Goal: Information Seeking & Learning: Learn about a topic

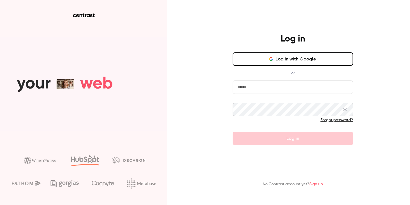
click at [289, 61] on button "Log in with Google" at bounding box center [292, 58] width 120 height 13
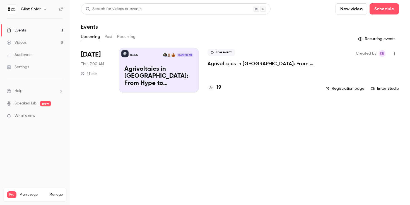
click at [110, 38] on button "Past" at bounding box center [109, 36] width 8 height 9
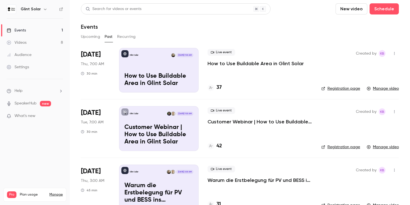
click at [224, 65] on p "How to Use Buildable Area in Glint Solar" at bounding box center [255, 63] width 96 height 7
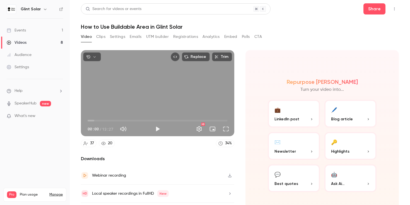
click at [185, 38] on button "Registrations" at bounding box center [185, 36] width 25 height 9
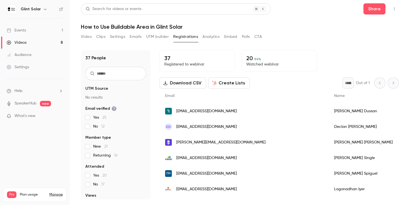
click at [208, 38] on button "Analytics" at bounding box center [210, 36] width 17 height 9
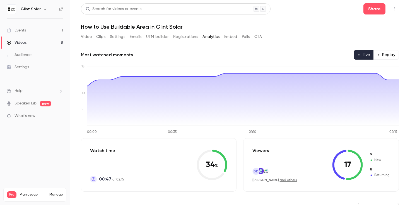
click at [190, 35] on button "Registrations" at bounding box center [185, 36] width 25 height 9
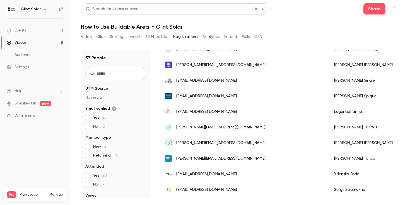
scroll to position [78, 0]
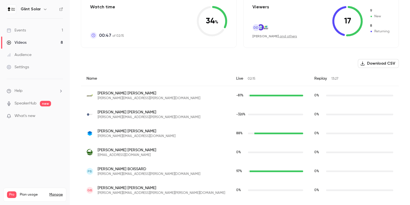
scroll to position [145, 0]
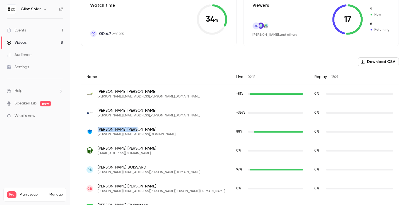
drag, startPoint x: 127, startPoint y: 129, endPoint x: 98, endPoint y: 130, distance: 29.3
click at [98, 130] on span "[PERSON_NAME]" at bounding box center [137, 130] width 78 height 6
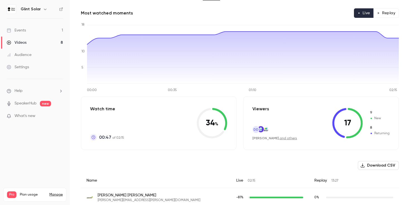
scroll to position [0, 0]
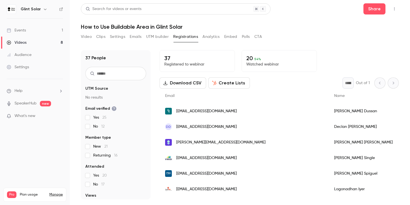
click at [26, 30] on link "Events 1" at bounding box center [35, 30] width 70 height 12
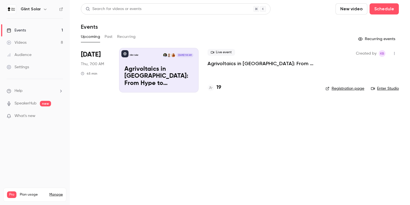
click at [109, 40] on button "Past" at bounding box center [109, 36] width 8 height 9
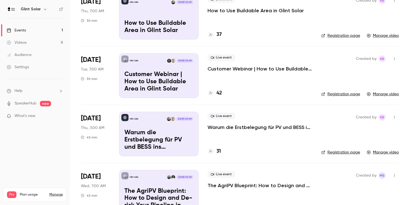
scroll to position [49, 0]
